Goal: Information Seeking & Learning: Learn about a topic

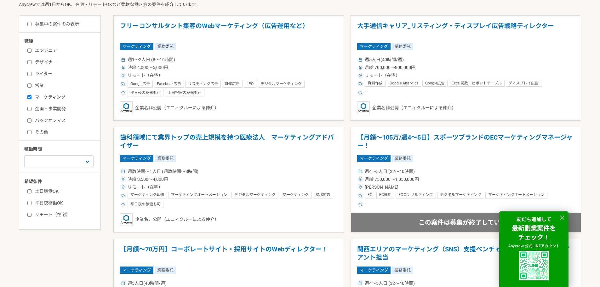
scroll to position [189, 0]
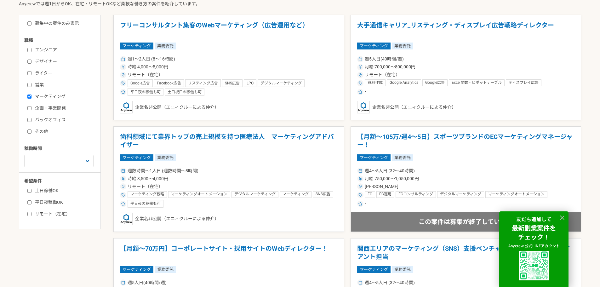
click at [30, 192] on input "土日稼働OK" at bounding box center [29, 191] width 4 height 4
checkbox input "true"
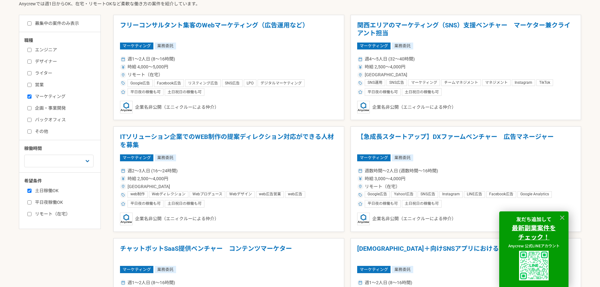
click at [30, 214] on input "リモート（在宅）" at bounding box center [29, 214] width 4 height 4
checkbox input "true"
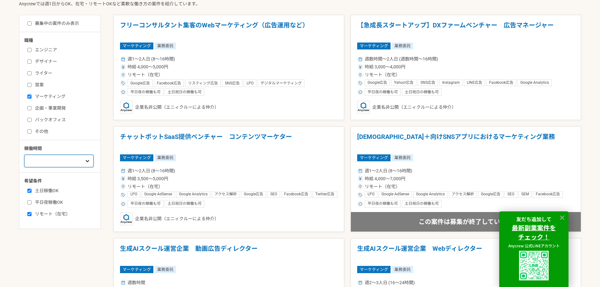
click at [85, 160] on select "週1人日（8時間）以下 週2人日（16時間）以下 週3人日（24時間）以下 週4人日（32時間）以下 週5人日（40時間）以下" at bounding box center [58, 161] width 69 height 13
select select "1"
click at [24, 155] on select "週1人日（8時間）以下 週2人日（16時間）以下 週3人日（24時間）以下 週4人日（32時間）以下 週5人日（40時間）以下" at bounding box center [58, 161] width 69 height 13
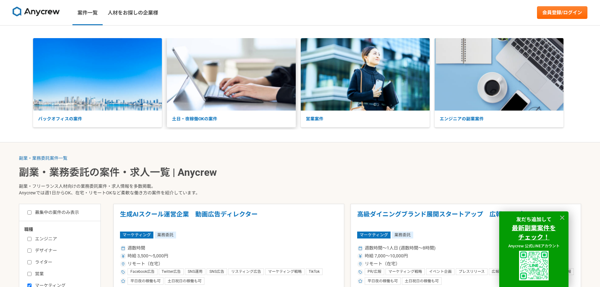
click at [210, 119] on p "土日・夜稼働OKの案件" at bounding box center [231, 119] width 129 height 17
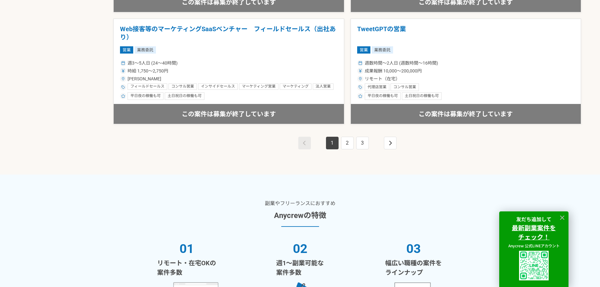
scroll to position [1196, 0]
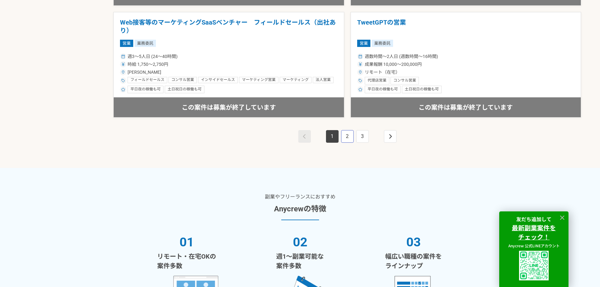
click at [343, 139] on link "2" at bounding box center [347, 136] width 13 height 13
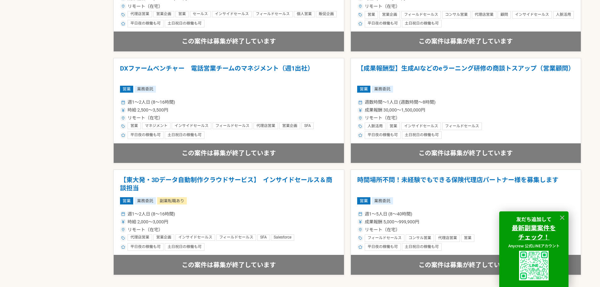
scroll to position [1196, 0]
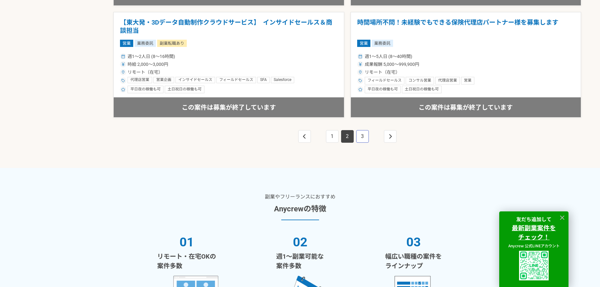
click at [361, 137] on link "3" at bounding box center [362, 136] width 13 height 13
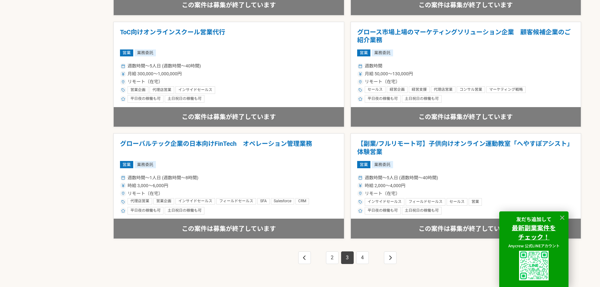
scroll to position [1165, 0]
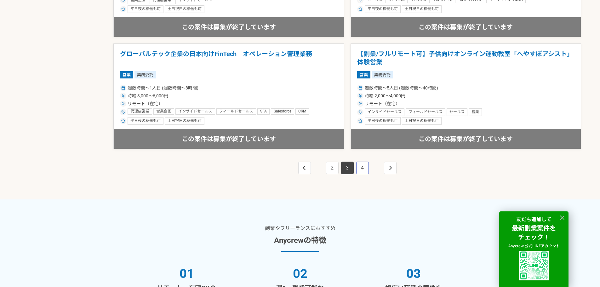
click at [361, 169] on link "4" at bounding box center [362, 168] width 13 height 13
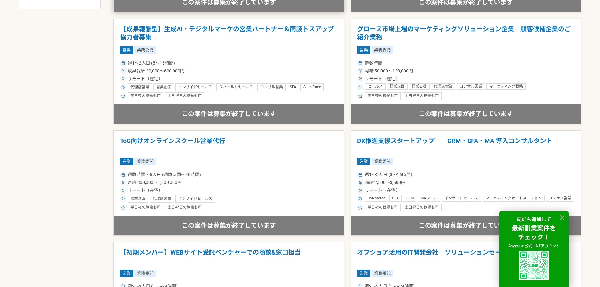
scroll to position [441, 0]
